Goal: Go to known website: Go to known website

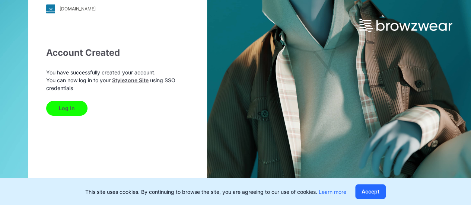
click at [80, 110] on button "Log In" at bounding box center [66, 108] width 41 height 15
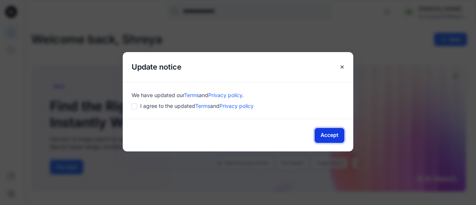
click at [331, 136] on button "Accept" at bounding box center [330, 135] width 30 height 15
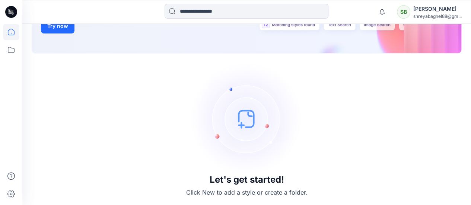
scroll to position [139, 0]
click at [240, 132] on img at bounding box center [247, 119] width 112 height 112
click at [250, 123] on img at bounding box center [247, 119] width 112 height 112
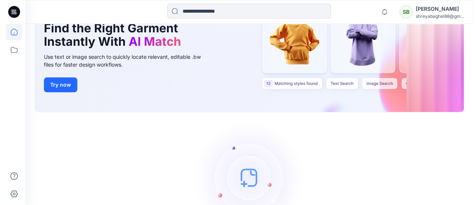
scroll to position [0, 0]
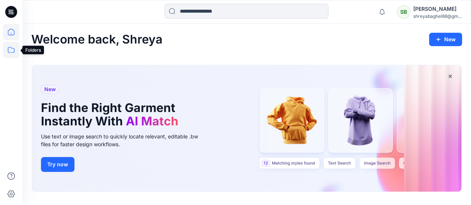
click at [14, 52] on icon at bounding box center [11, 50] width 7 height 6
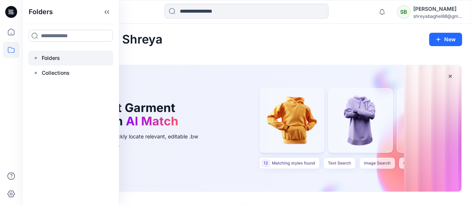
click at [71, 60] on div at bounding box center [70, 58] width 85 height 15
